Goal: Task Accomplishment & Management: Use online tool/utility

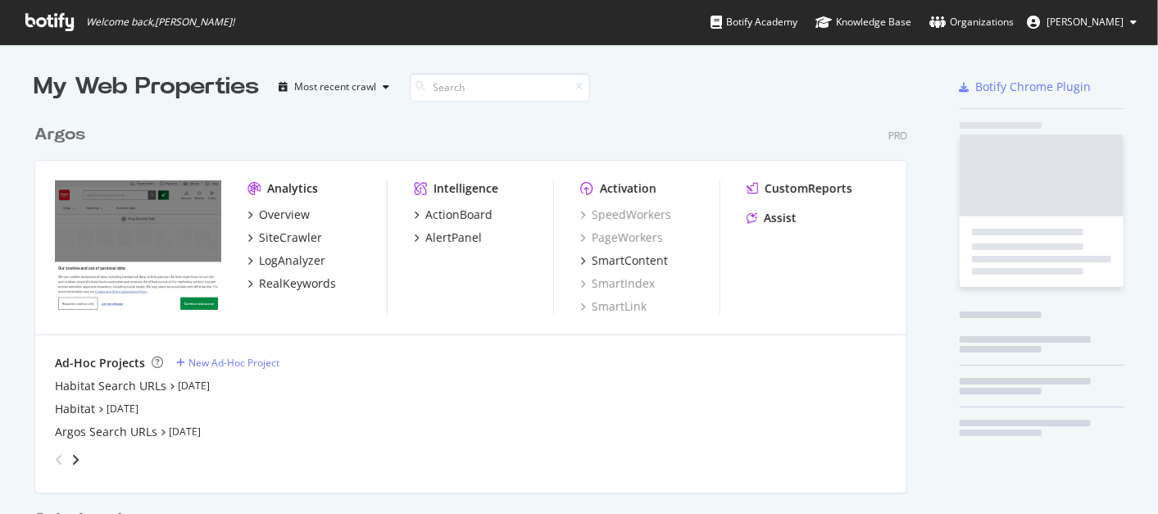
scroll to position [755, 872]
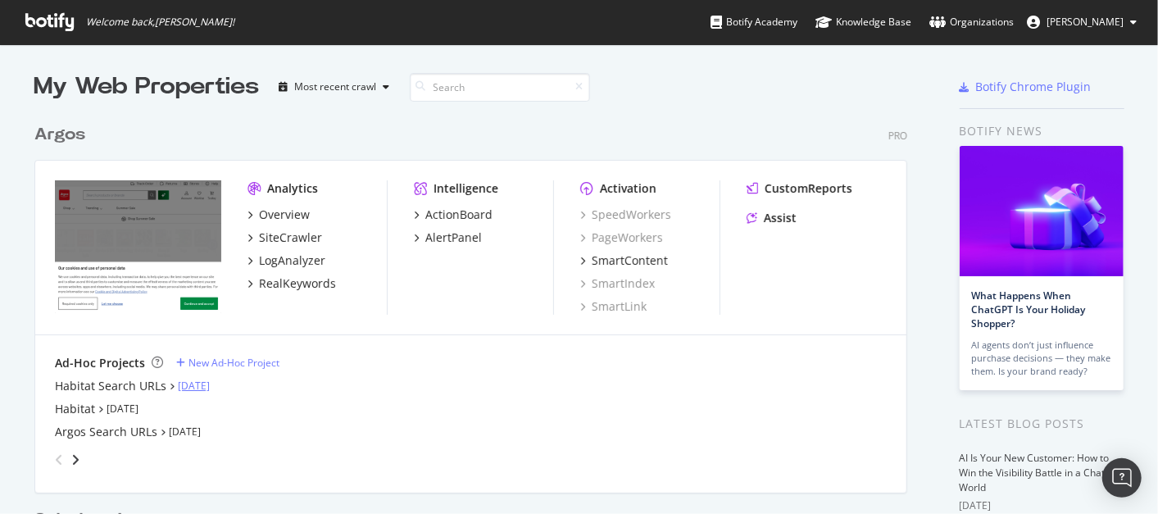
click at [190, 385] on link "[DATE]" at bounding box center [194, 386] width 32 height 14
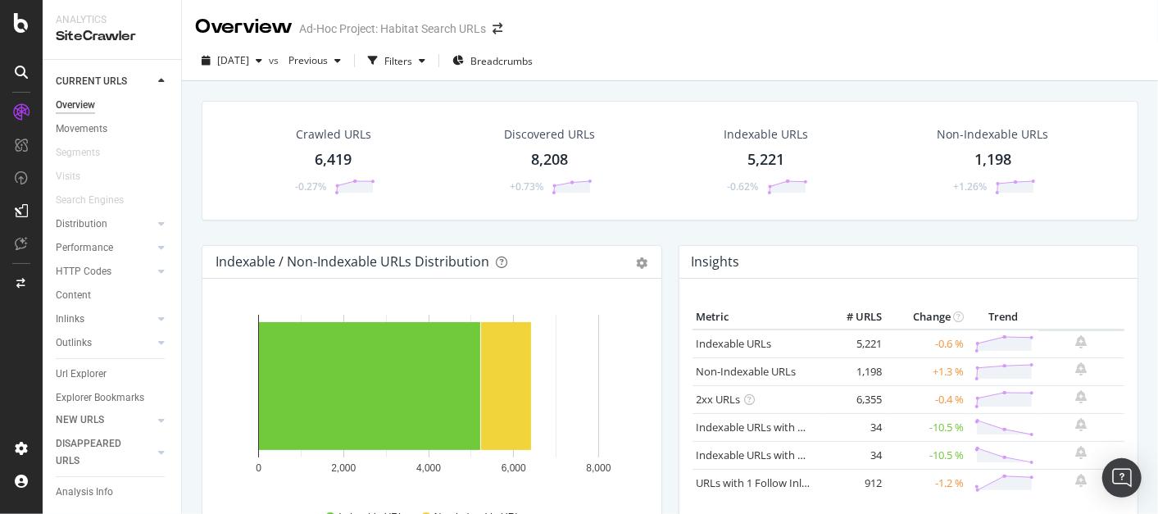
scroll to position [29, 0]
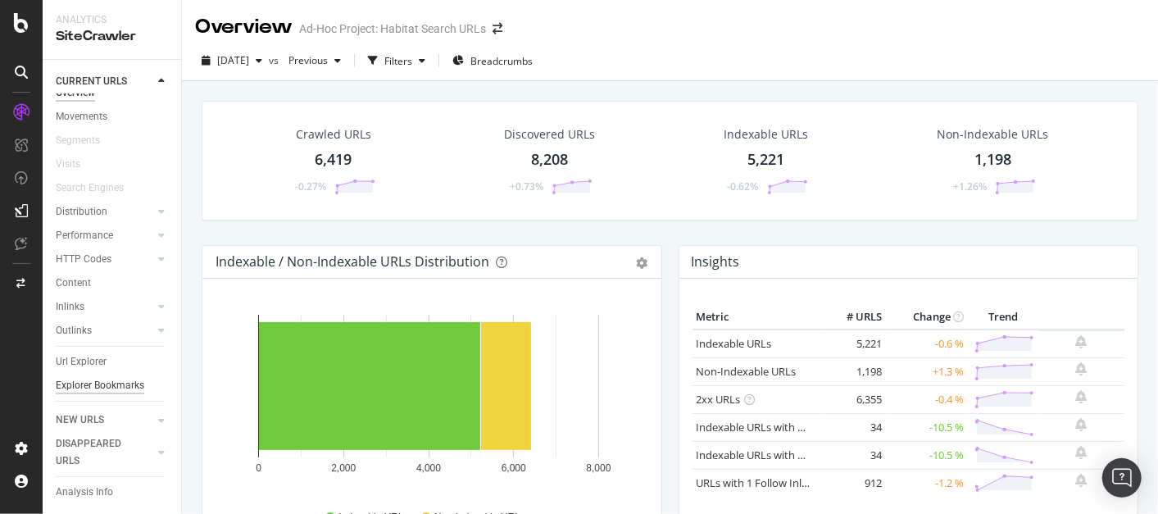
click at [88, 379] on div "Explorer Bookmarks" at bounding box center [100, 385] width 88 height 17
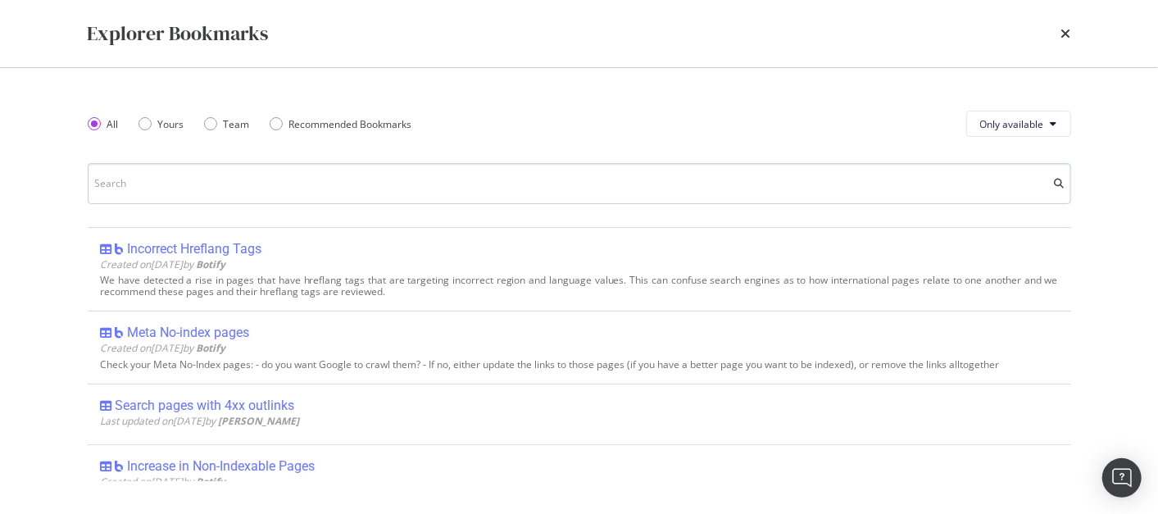
click at [166, 197] on input "modal" at bounding box center [579, 183] width 983 height 41
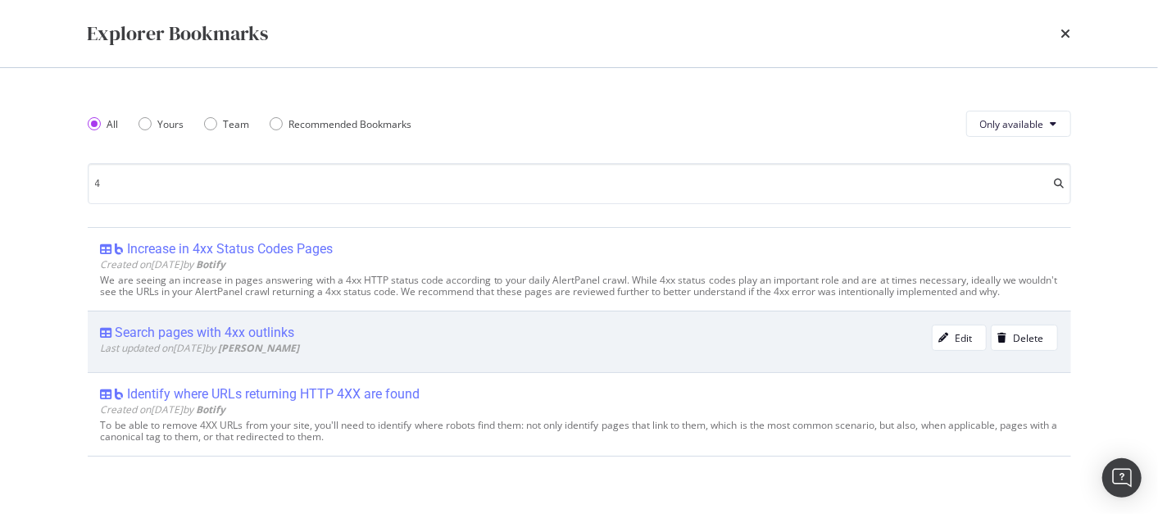
type input "4"
click at [198, 353] on span "Last updated on [DATE] by [PERSON_NAME]" at bounding box center [200, 348] width 199 height 14
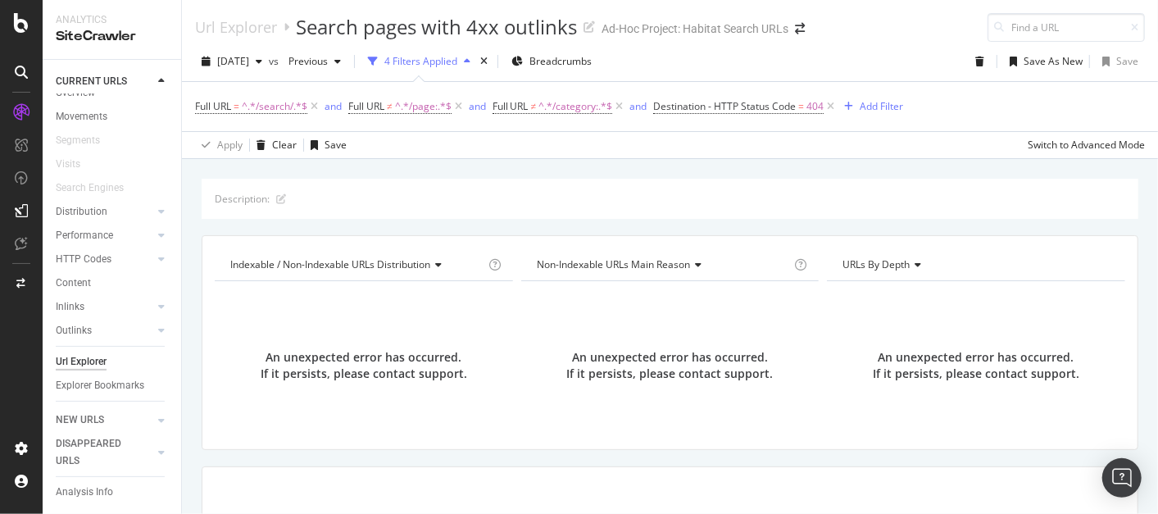
scroll to position [254, 0]
